Goal: Find specific page/section: Find specific page/section

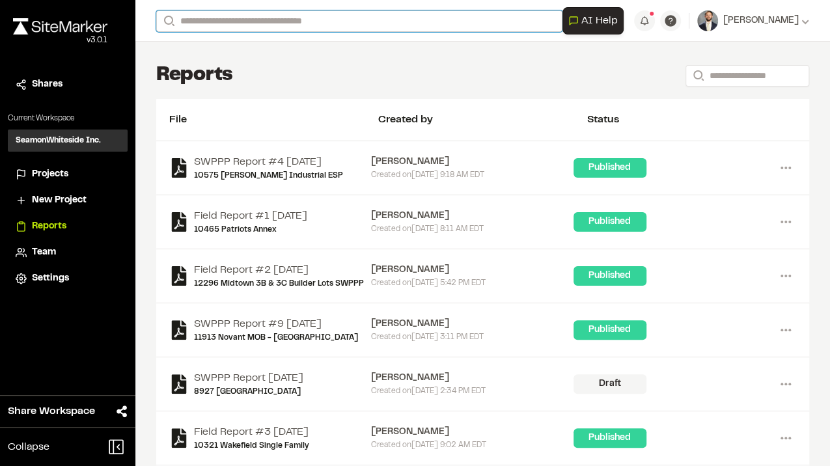
click at [210, 21] on input "Search" at bounding box center [359, 20] width 406 height 21
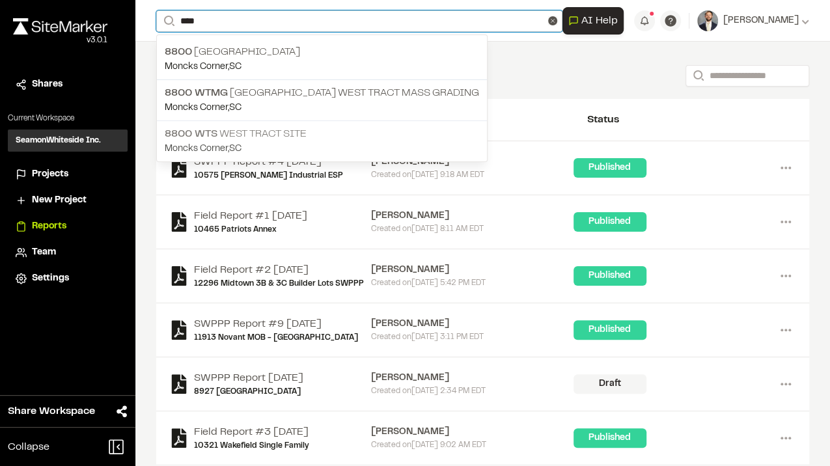
type input "****"
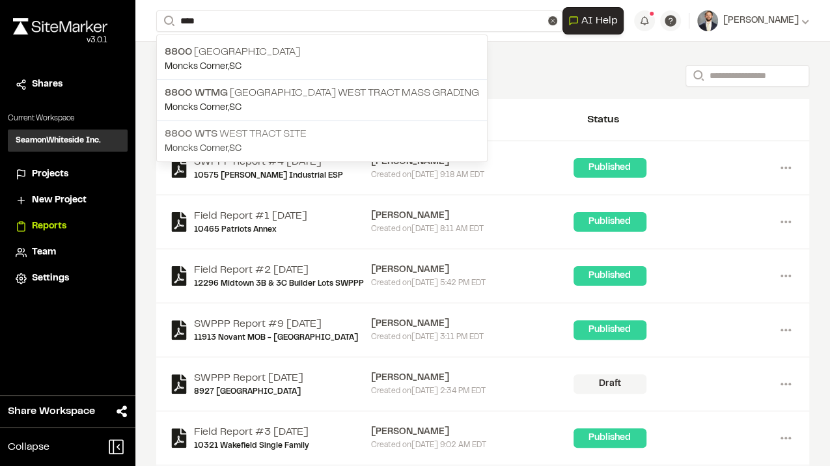
click at [300, 131] on p "[GEOGRAPHIC_DATA] Site" at bounding box center [322, 134] width 314 height 16
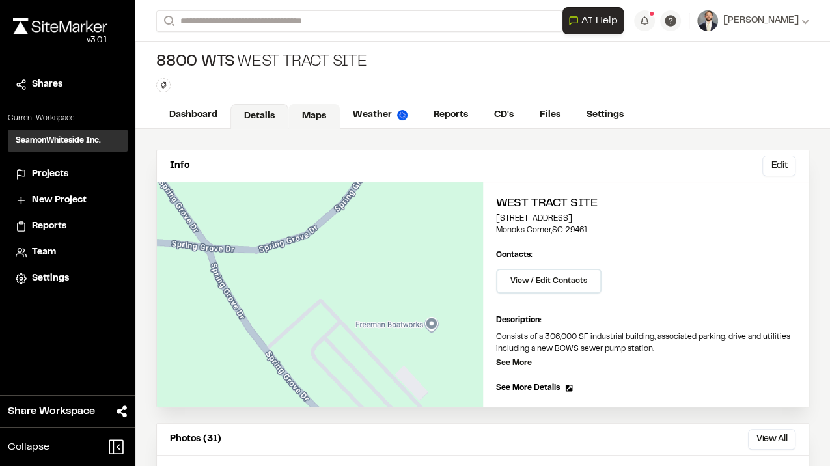
click at [324, 117] on link "Maps" at bounding box center [313, 116] width 51 height 25
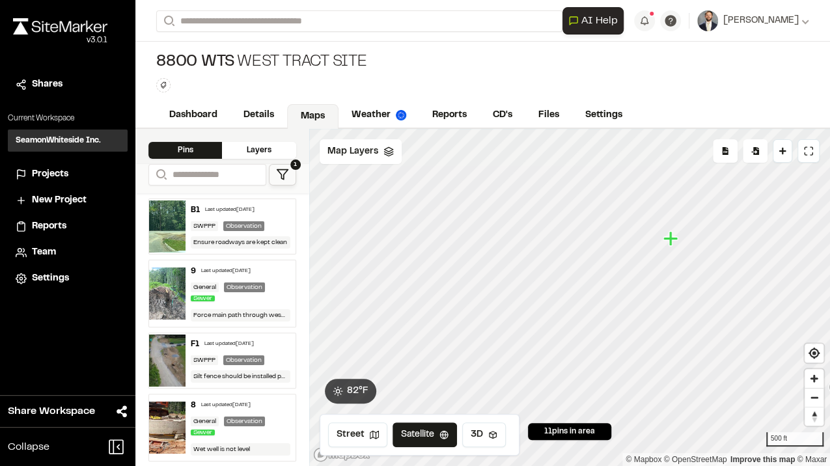
click at [671, 241] on icon "Map marker" at bounding box center [670, 238] width 14 height 14
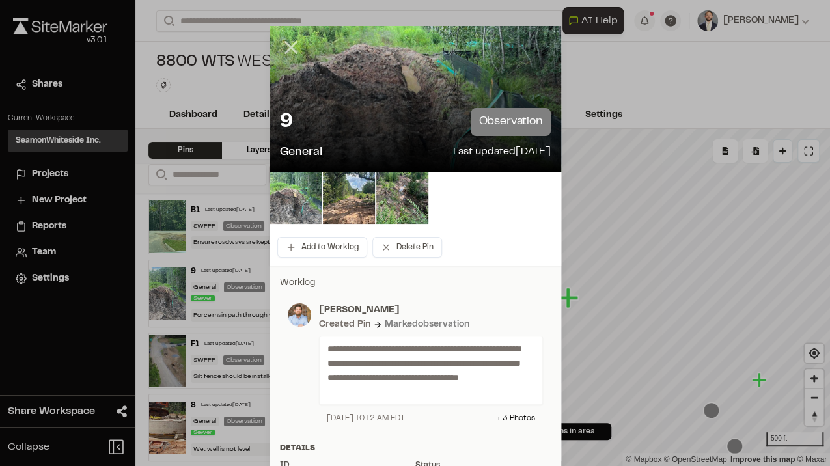
click at [289, 42] on icon at bounding box center [291, 47] width 22 height 22
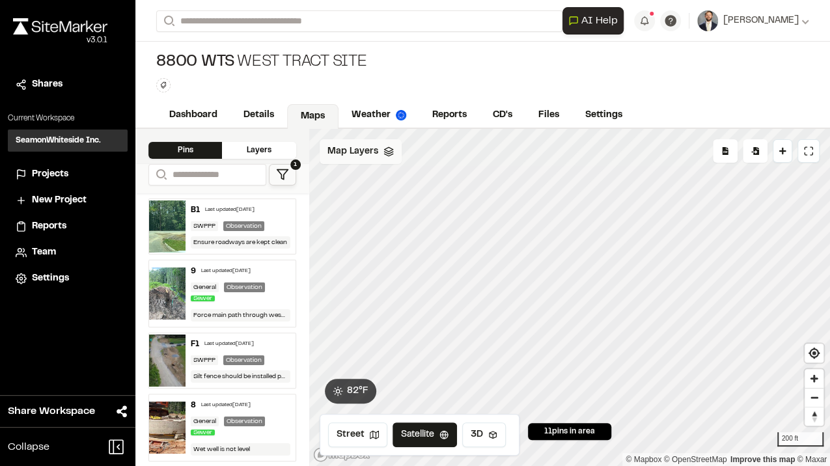
click at [365, 156] on span "Map Layers" at bounding box center [352, 152] width 51 height 14
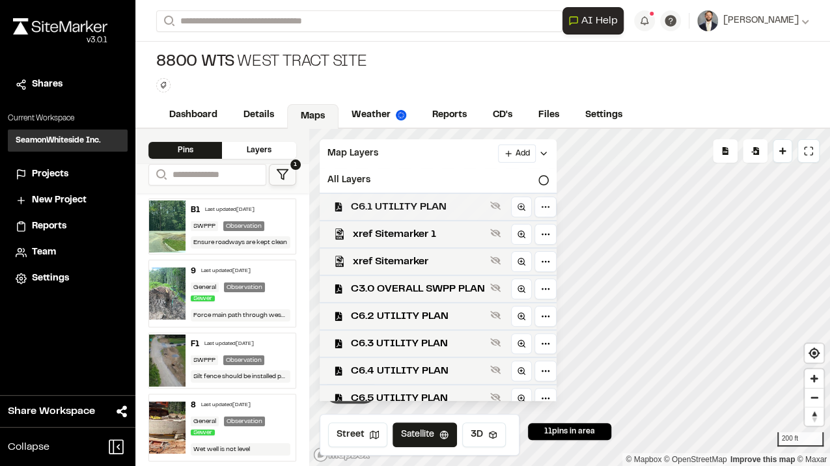
click at [374, 217] on div "C6.1 UTILITY PLAN" at bounding box center [432, 206] width 247 height 27
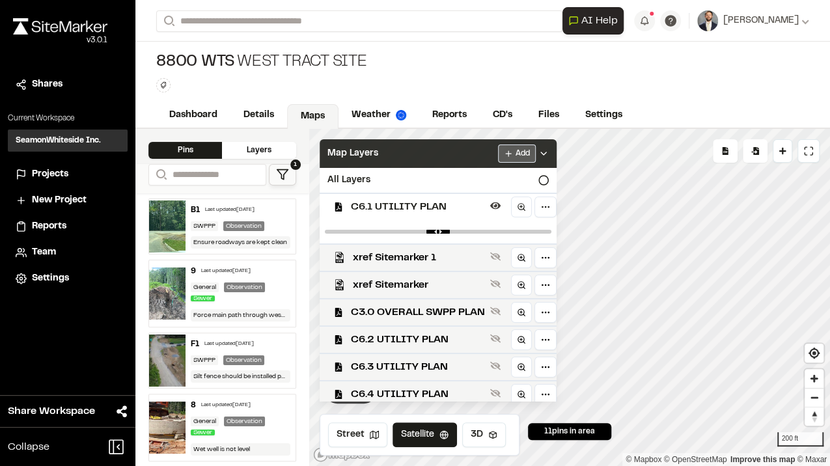
click at [525, 154] on html "Close sidebar v 3.0.1 Shares Current Workspace SeamonWhiteside Inc. SI Projects…" at bounding box center [415, 233] width 830 height 466
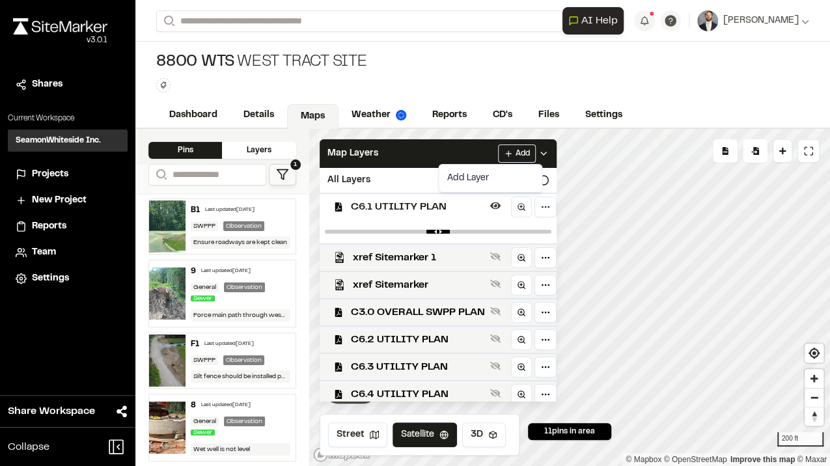
click at [599, 206] on html "Close sidebar v 3.0.1 Shares Current Workspace SeamonWhiteside Inc. SI Projects…" at bounding box center [415, 233] width 830 height 466
drag, startPoint x: 599, startPoint y: 206, endPoint x: 539, endPoint y: 262, distance: 82.4
click at [545, 273] on div "Click to Drop Pin 11 pins in area Export Pins Available Datums Datums Apply Con…" at bounding box center [569, 297] width 521 height 337
